Goal: Register for event/course

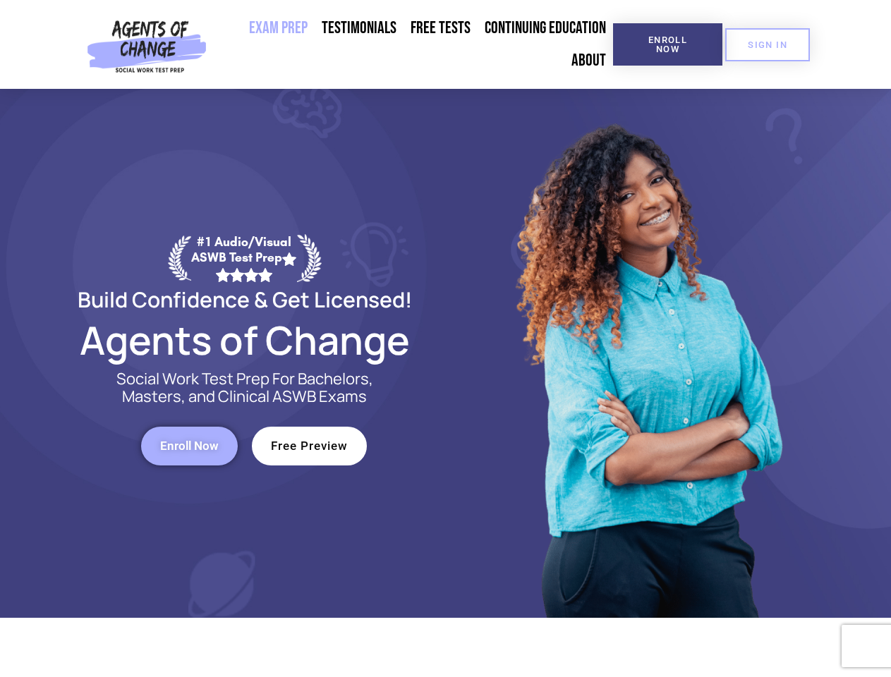
click at [446, 339] on div at bounding box center [647, 353] width 402 height 529
click at [667, 44] on span "Enroll Now" at bounding box center [668, 44] width 64 height 18
click at [768, 44] on span "SIGN IN" at bounding box center [768, 44] width 40 height 9
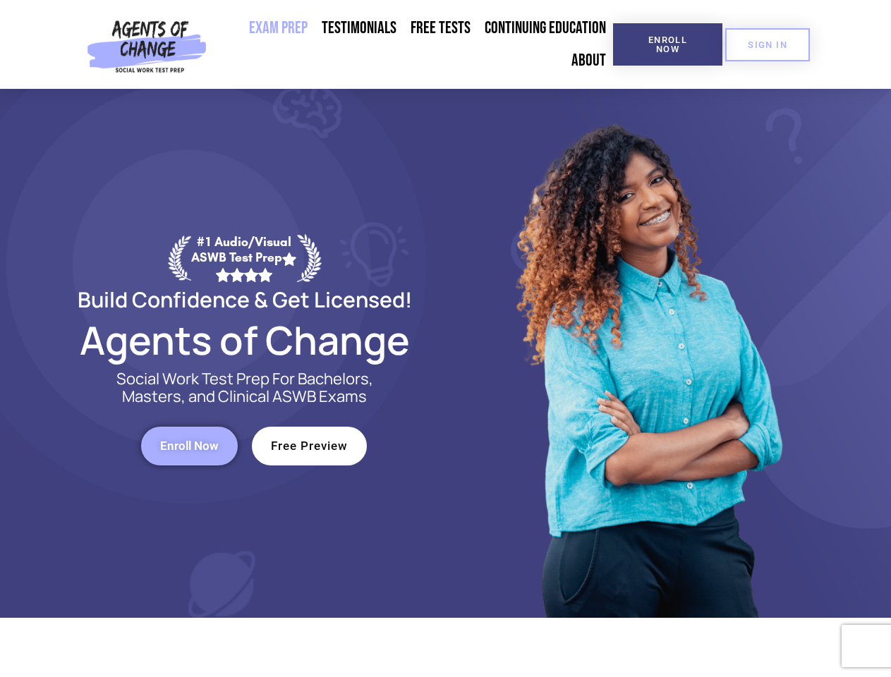
click at [189, 446] on span "Enroll Now" at bounding box center [189, 446] width 59 height 12
click at [309, 446] on span "Free Preview" at bounding box center [309, 446] width 77 height 12
